Goal: Task Accomplishment & Management: Manage account settings

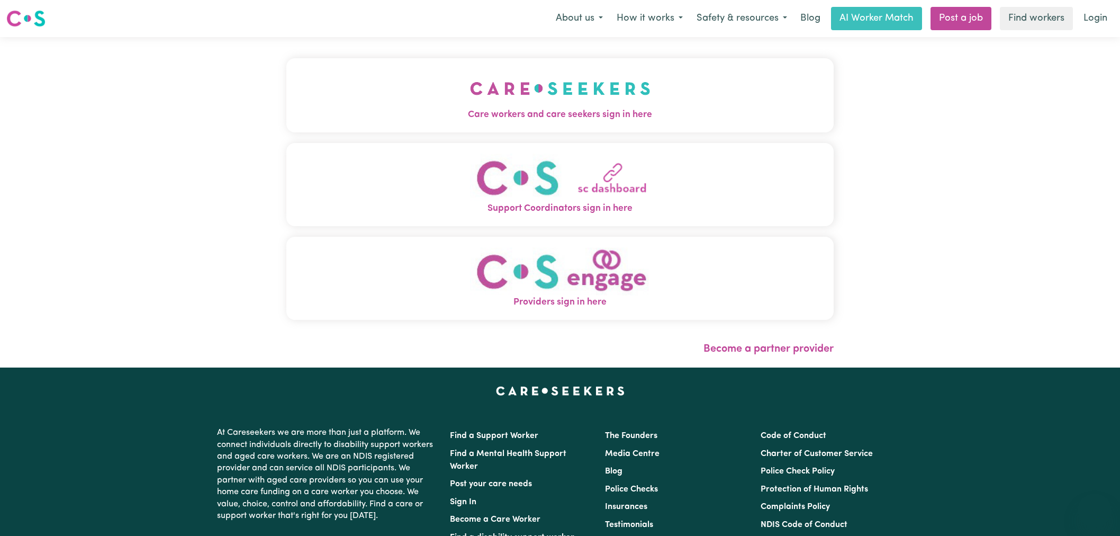
click at [291, 110] on span "Care workers and care seekers sign in here" at bounding box center [559, 115] width 547 height 14
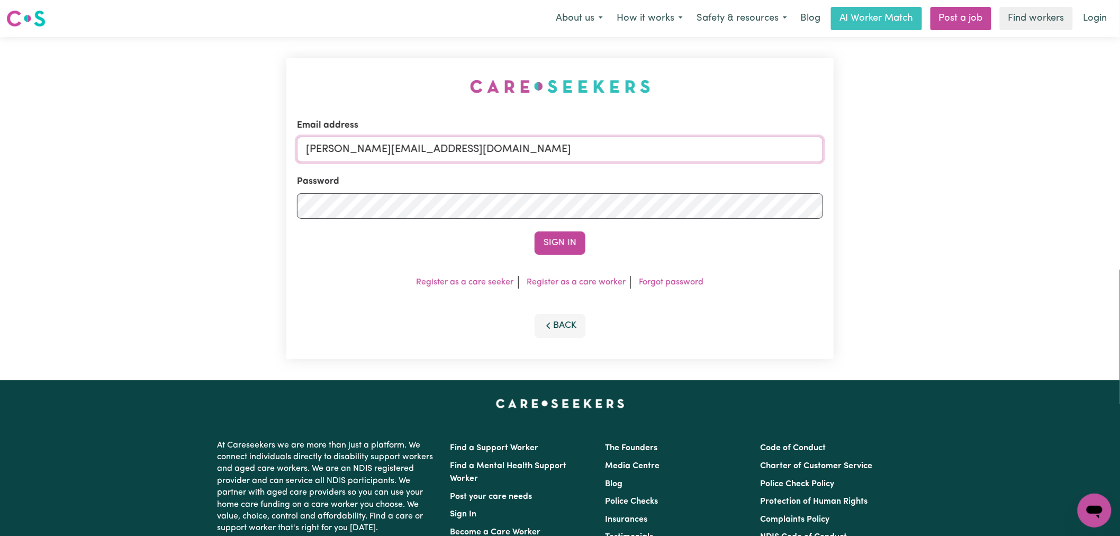
drag, startPoint x: 461, startPoint y: 154, endPoint x: 457, endPoint y: 162, distance: 9.0
click at [461, 154] on input "[PERSON_NAME][EMAIL_ADDRESS][DOMAIN_NAME]" at bounding box center [560, 149] width 526 height 25
drag, startPoint x: 563, startPoint y: 152, endPoint x: 357, endPoint y: 154, distance: 205.4
click at [357, 154] on input "[EMAIL_ADDRESS][DOMAIN_NAME]" at bounding box center [560, 149] width 526 height 25
type input "[EMAIL_ADDRESS][DOMAIN_NAME]"
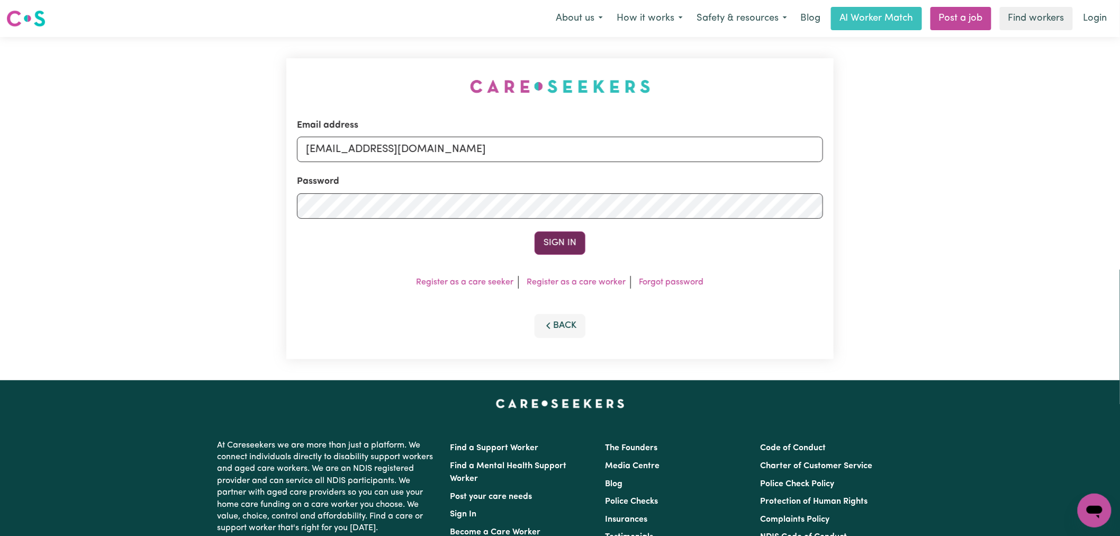
click at [564, 253] on button "Sign In" at bounding box center [560, 242] width 51 height 23
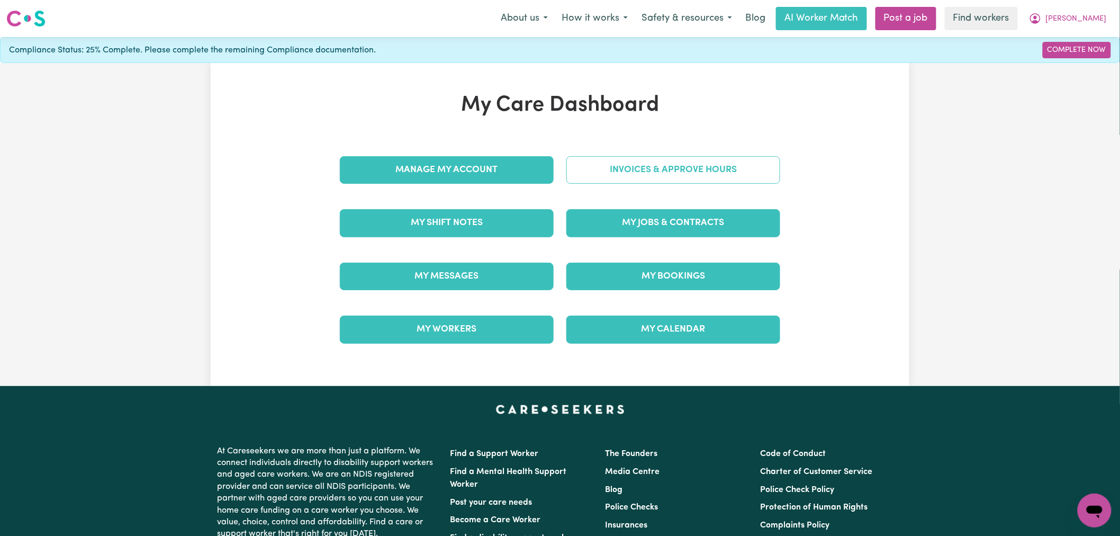
click at [702, 177] on link "Invoices & Approve Hours" at bounding box center [674, 170] width 214 height 28
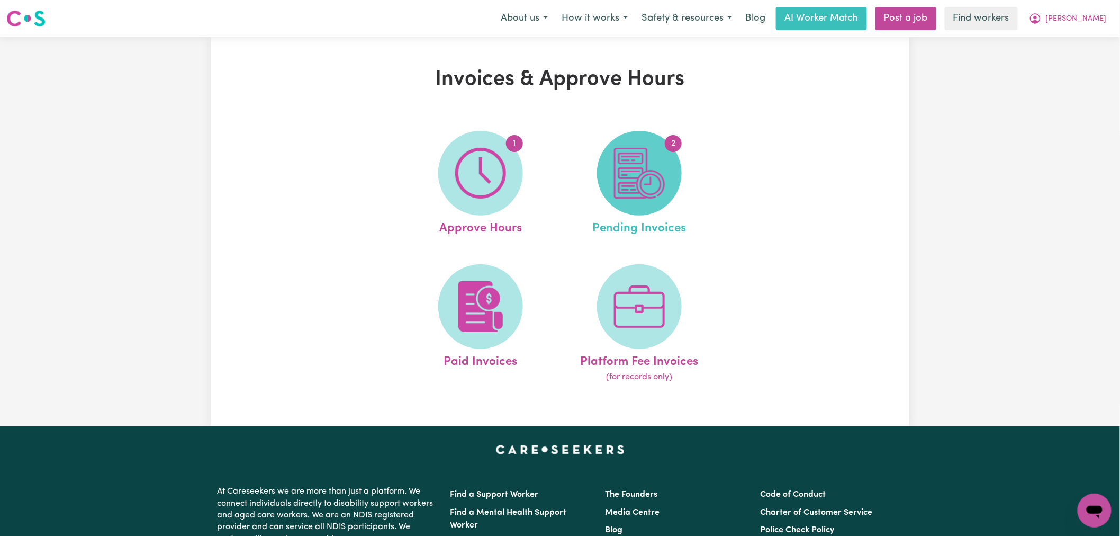
click at [658, 177] on img at bounding box center [639, 173] width 51 height 51
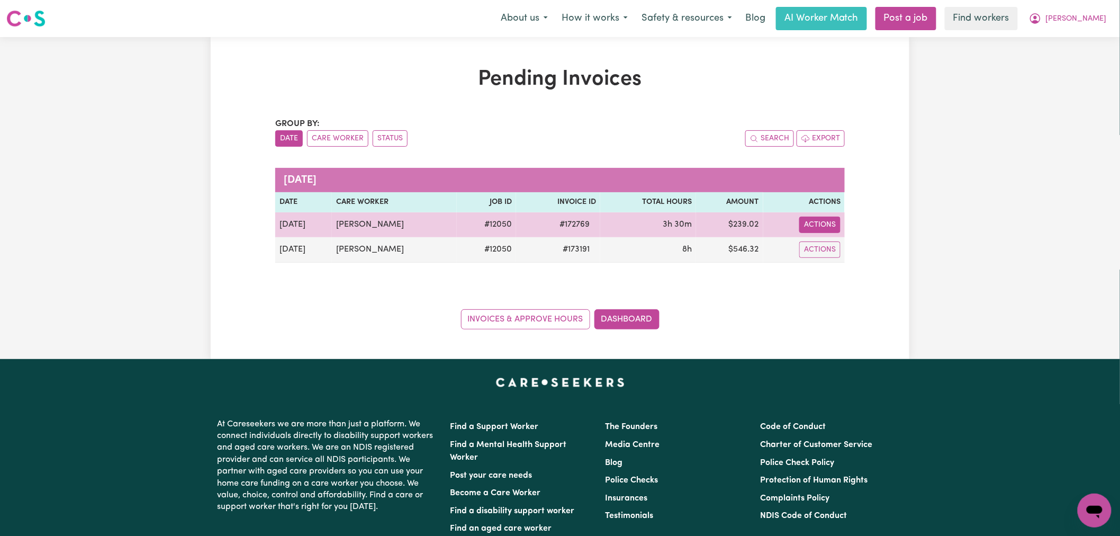
click at [834, 229] on button "Actions" at bounding box center [820, 225] width 41 height 16
click at [851, 250] on link "Download Invoice" at bounding box center [849, 249] width 97 height 21
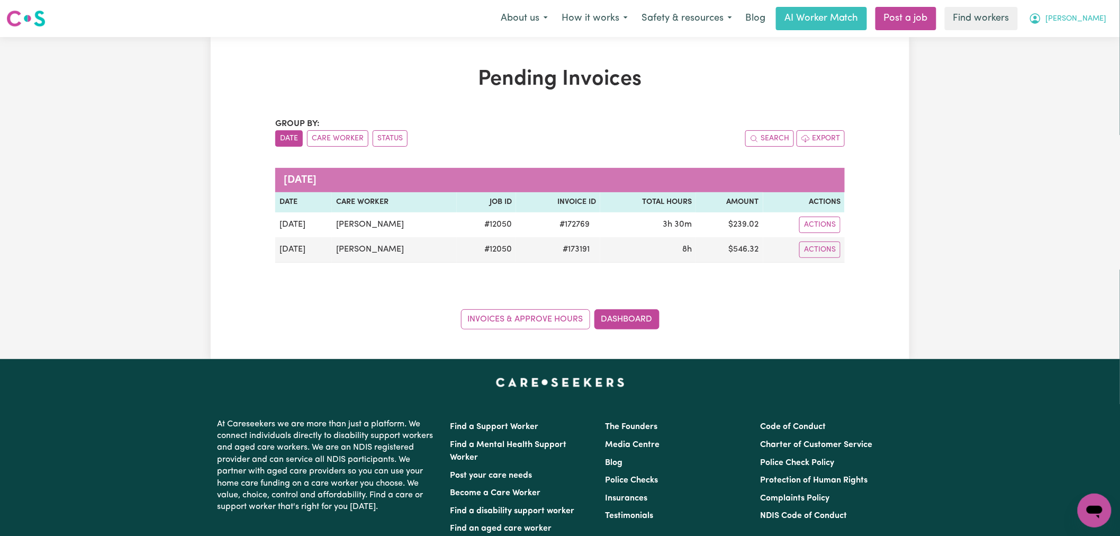
click at [1090, 21] on span "[PERSON_NAME]" at bounding box center [1076, 19] width 61 height 12
click at [1088, 41] on link "My Dashboard" at bounding box center [1072, 41] width 84 height 20
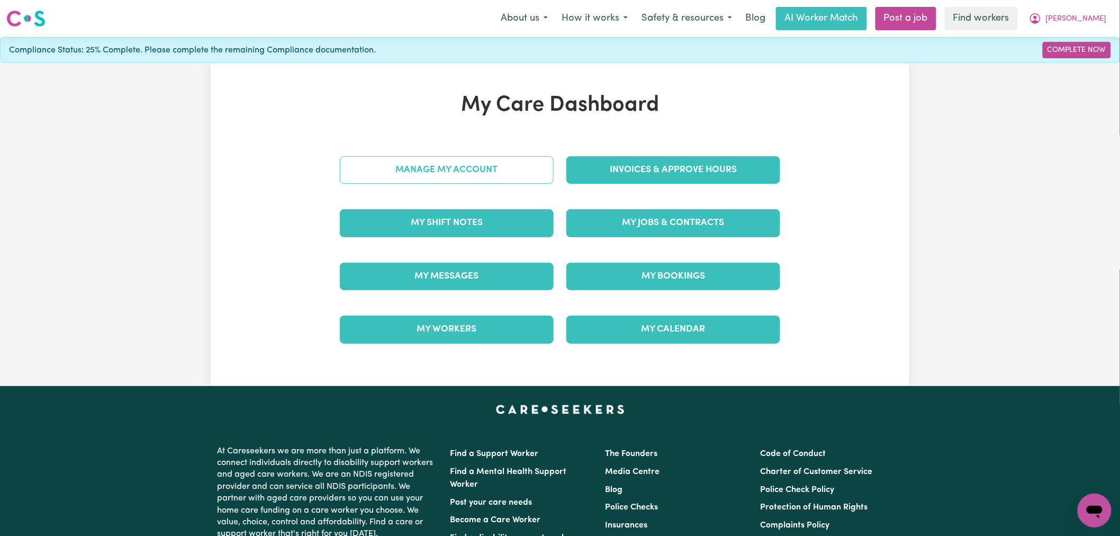
click at [473, 172] on link "Manage My Account" at bounding box center [447, 170] width 214 height 28
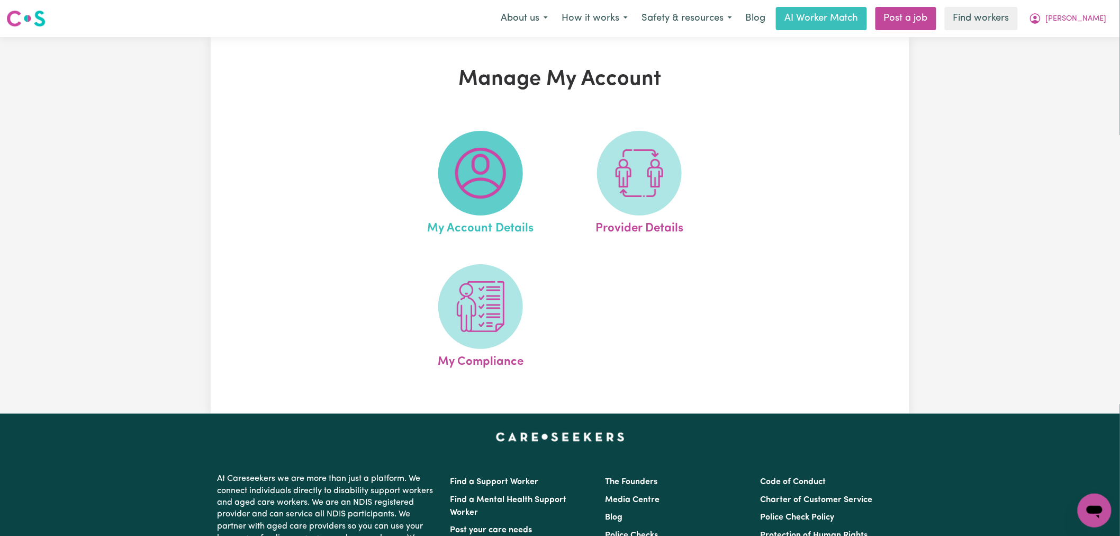
click at [490, 175] on img at bounding box center [480, 173] width 51 height 51
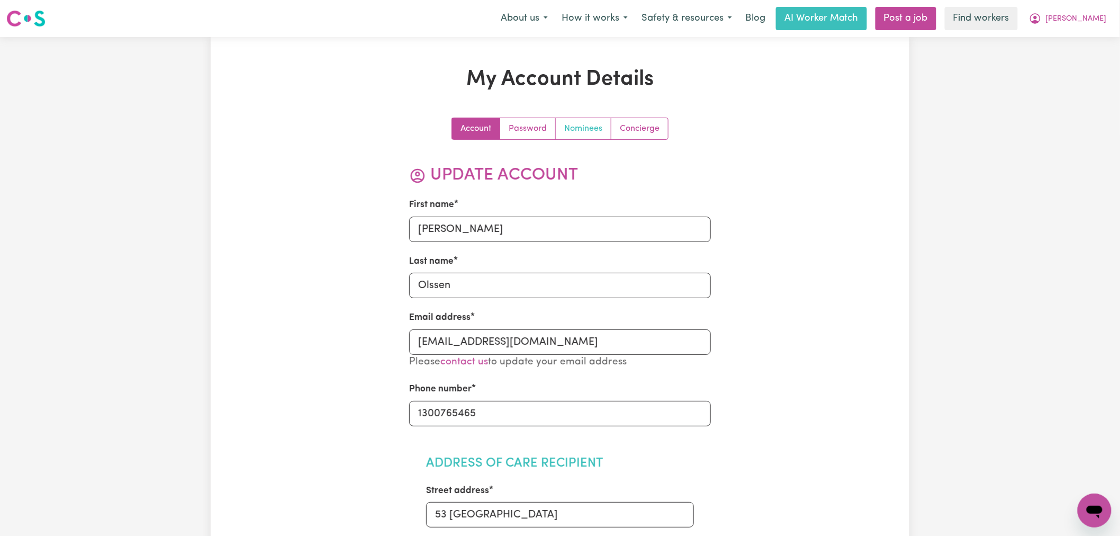
click at [592, 129] on link "Nominees" at bounding box center [584, 128] width 56 height 21
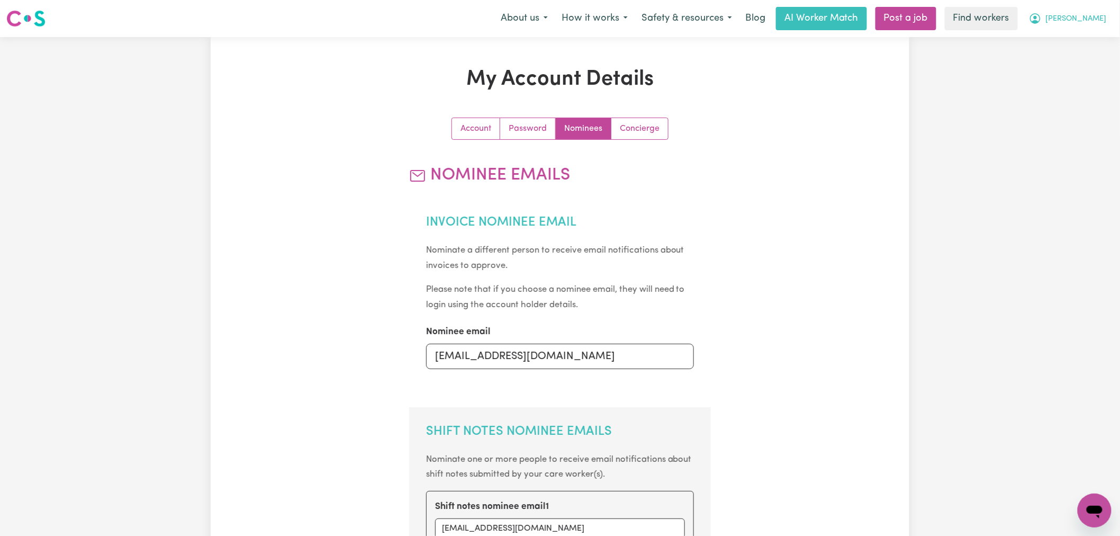
click at [1042, 16] on icon "My Account" at bounding box center [1035, 18] width 13 height 13
click at [1079, 44] on link "My Dashboard" at bounding box center [1072, 41] width 84 height 20
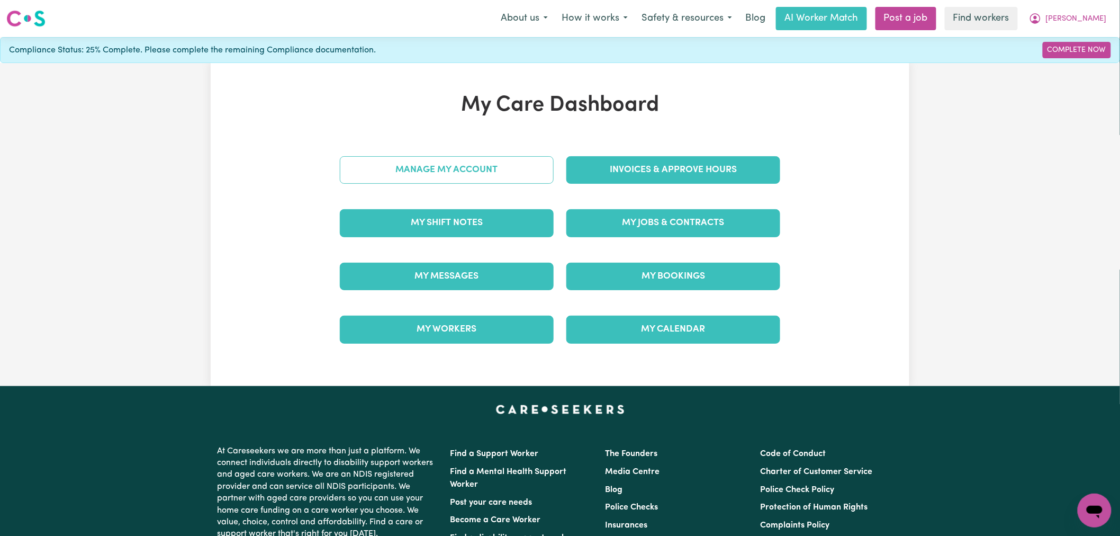
click at [491, 163] on link "Manage My Account" at bounding box center [447, 170] width 214 height 28
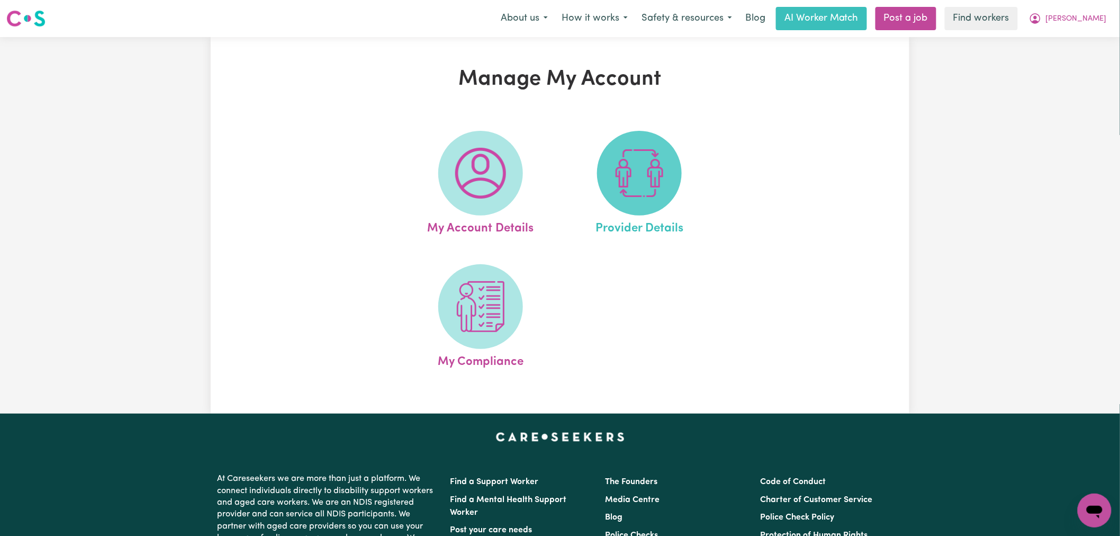
click at [653, 189] on img at bounding box center [639, 173] width 51 height 51
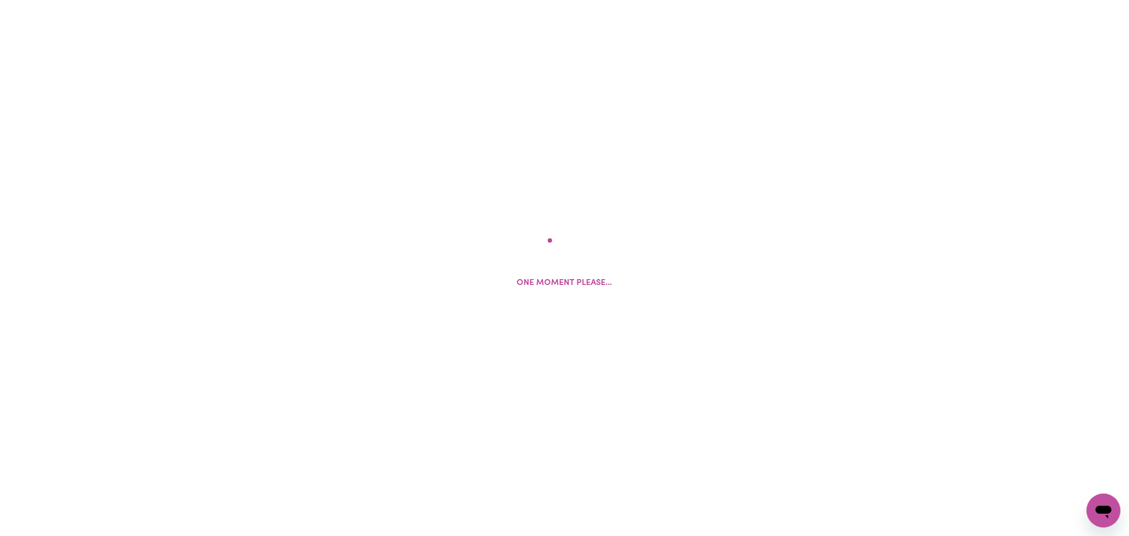
select select "NDIS_FUNDING_PLAN_MANAGED"
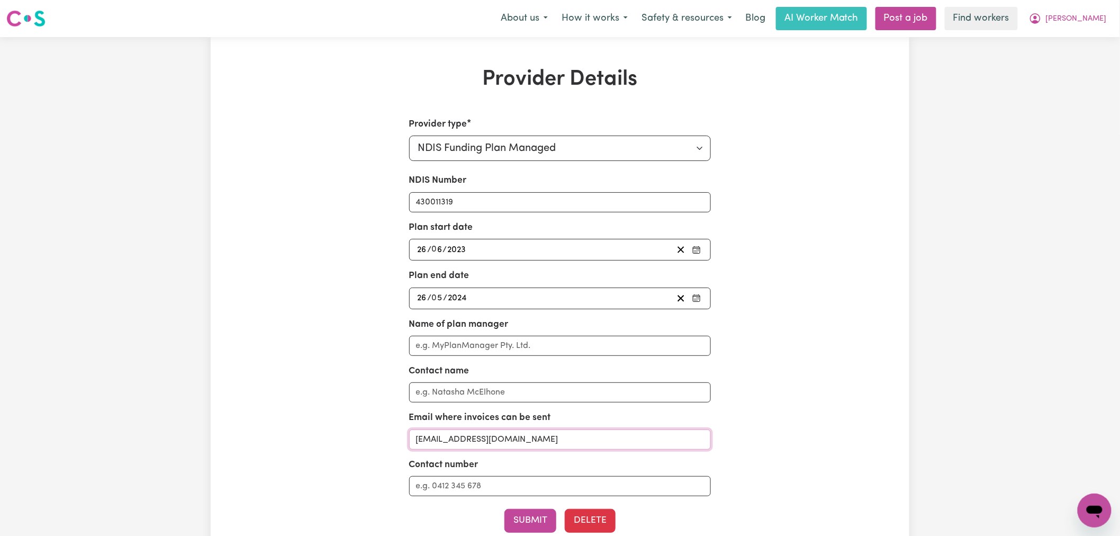
click at [519, 436] on input "[EMAIL_ADDRESS][DOMAIN_NAME]" at bounding box center [560, 439] width 302 height 20
click at [544, 520] on button "Submit" at bounding box center [531, 520] width 52 height 23
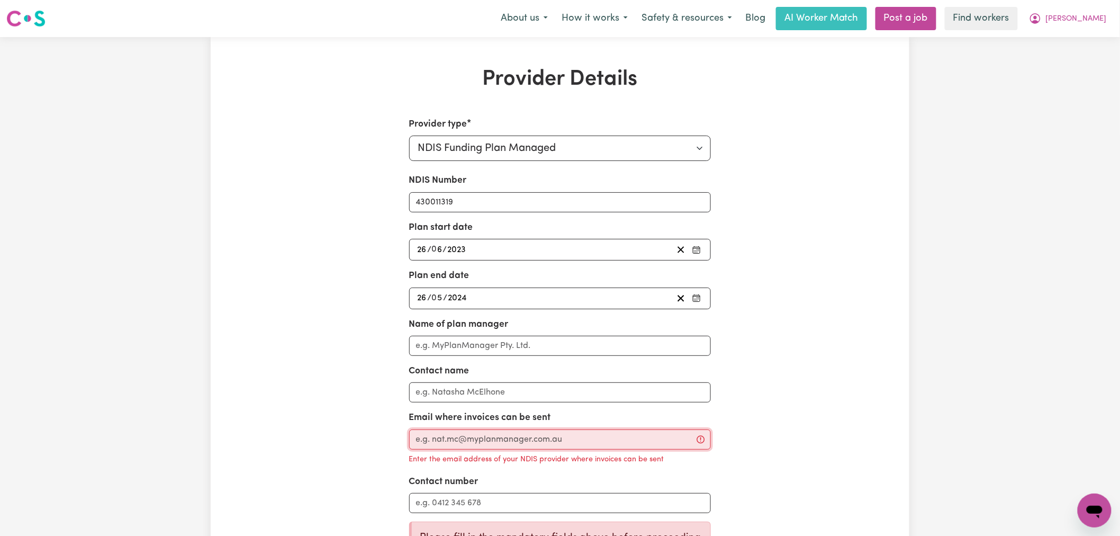
click at [544, 433] on input "Email where invoices can be sent" at bounding box center [560, 439] width 302 height 20
click at [488, 441] on input "Email where invoices can be sent" at bounding box center [560, 439] width 302 height 20
type input "l"
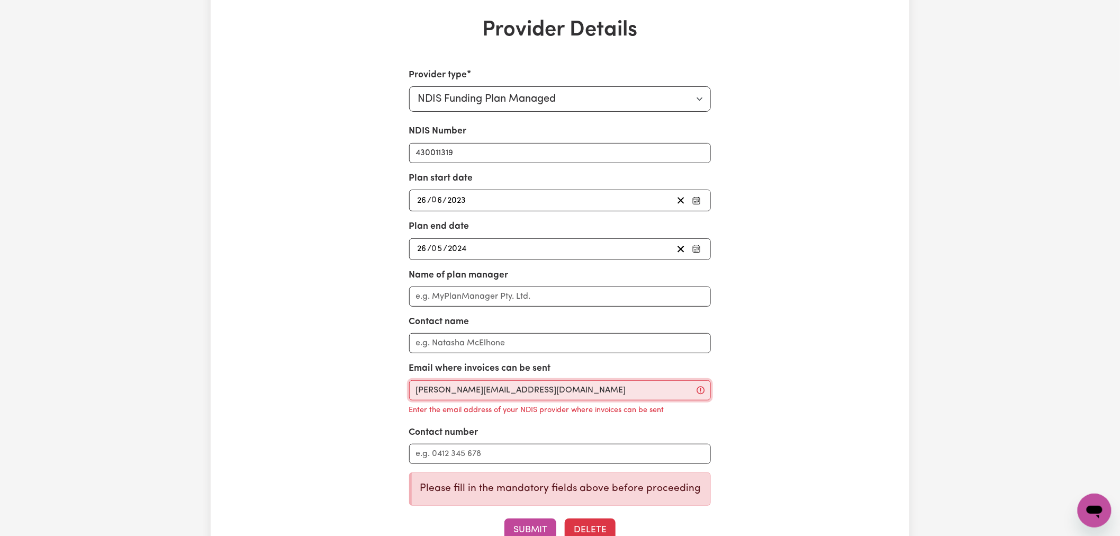
scroll to position [176, 0]
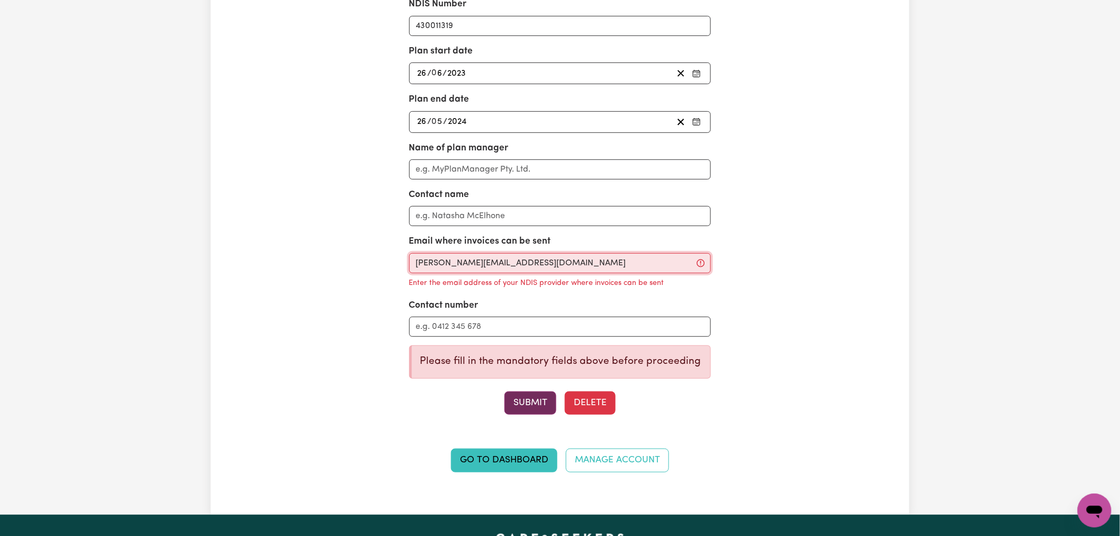
type input "[PERSON_NAME][EMAIL_ADDRESS][DOMAIN_NAME]"
click at [544, 401] on button "Submit" at bounding box center [531, 402] width 52 height 23
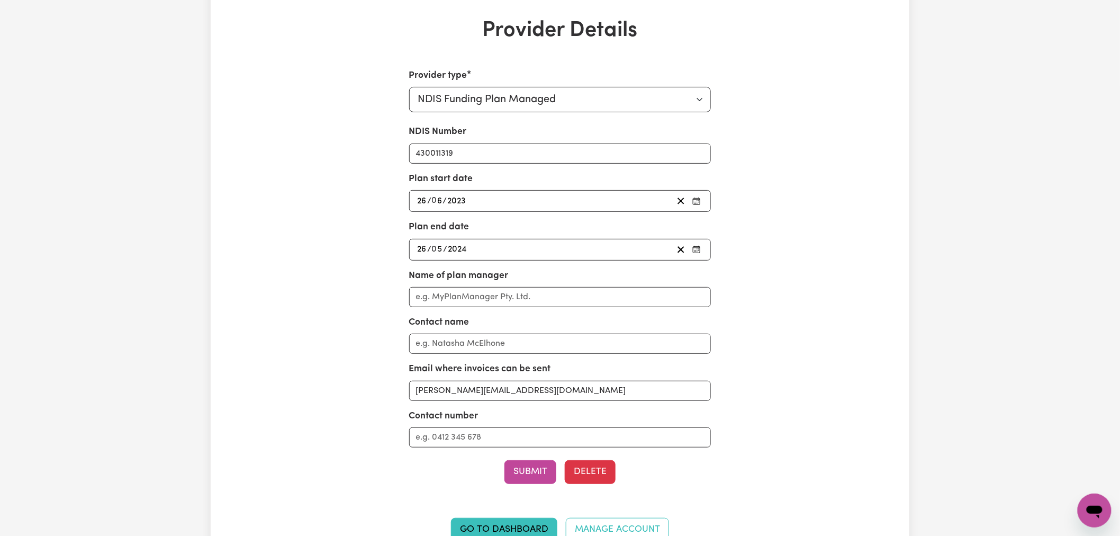
scroll to position [0, 0]
